Goal: Task Accomplishment & Management: Manage account settings

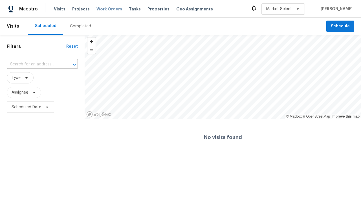
click at [104, 9] on span "Work Orders" at bounding box center [109, 9] width 26 height 6
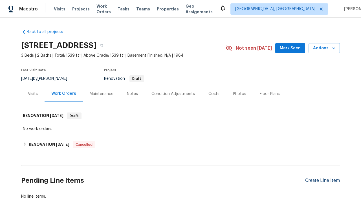
click at [322, 181] on div "Create Line Item" at bounding box center [322, 180] width 35 height 5
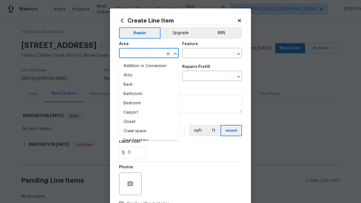
click at [149, 103] on li "Bedroom" at bounding box center [149, 103] width 60 height 9
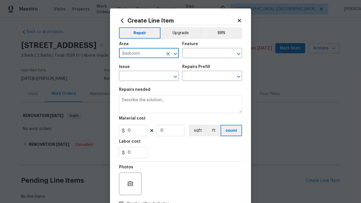
type input "Bedroom"
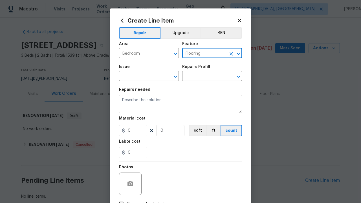
type input "Flooring"
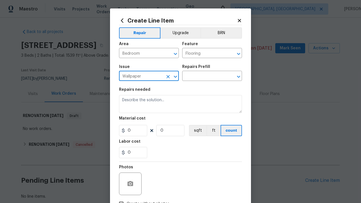
type input "Wallpaper"
type input "Remove decals"
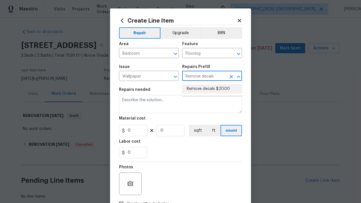
click at [212, 89] on li "Remove decals $20.00" at bounding box center [212, 88] width 60 height 9
type input "Walls and Ceiling"
type input "Remove decals $20.00"
type textarea "Remove decals from door/wall/ceiling"
type input "20"
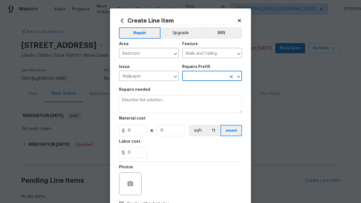
type input "1"
type input "Remove decals $20.00"
type input "2"
click at [197, 131] on button "sqft" at bounding box center [197, 130] width 17 height 11
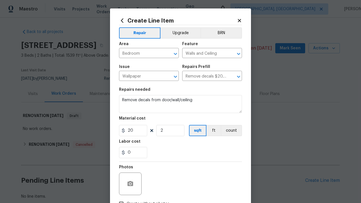
click at [121, 199] on input "Create without photos" at bounding box center [121, 204] width 11 height 11
checkbox input "true"
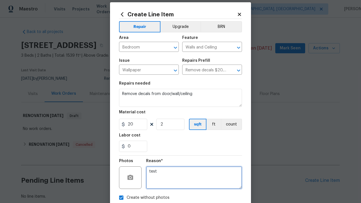
type textarea "test"
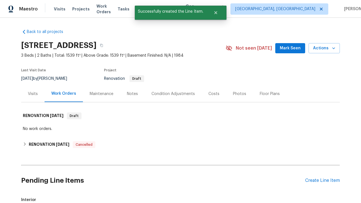
checkbox input "true"
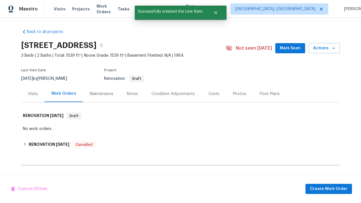
scroll to position [99, 0]
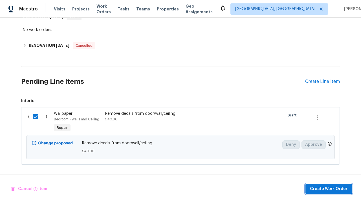
click at [330, 189] on span "Create Work Order" at bounding box center [329, 189] width 38 height 7
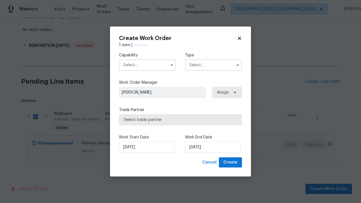
click at [148, 65] on input "text" at bounding box center [147, 65] width 57 height 11
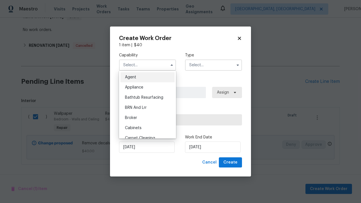
type input "General Contractor"
click at [214, 65] on input "text" at bounding box center [213, 65] width 57 height 11
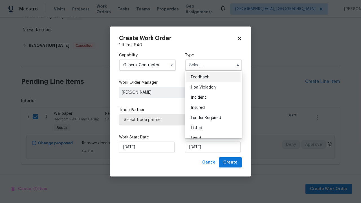
click at [201, 167] on span "Renovation" at bounding box center [201, 169] width 21 height 4
type input "Renovation"
click at [176, 120] on span "Select trade partner" at bounding box center [180, 120] width 113 height 6
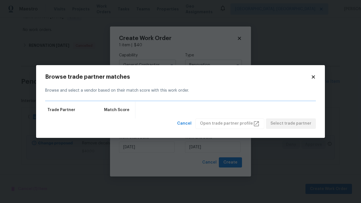
scroll to position [0, 0]
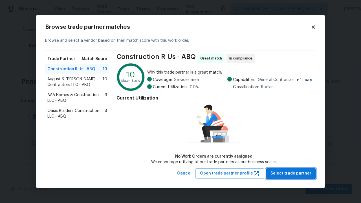
click at [292, 173] on span "Select trade partner" at bounding box center [290, 173] width 41 height 7
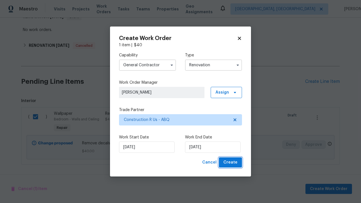
click at [231, 162] on span "Create" at bounding box center [230, 162] width 14 height 7
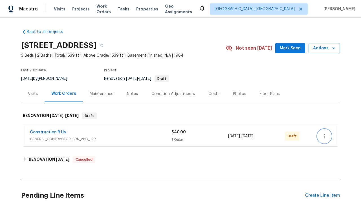
click at [324, 136] on icon "button" at bounding box center [324, 136] width 1 height 5
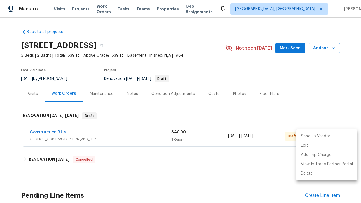
click at [326, 173] on li "Delete" at bounding box center [326, 173] width 61 height 9
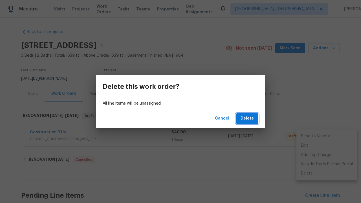
click at [248, 118] on span "Delete" at bounding box center [247, 118] width 13 height 7
